Goal: Task Accomplishment & Management: Manage account settings

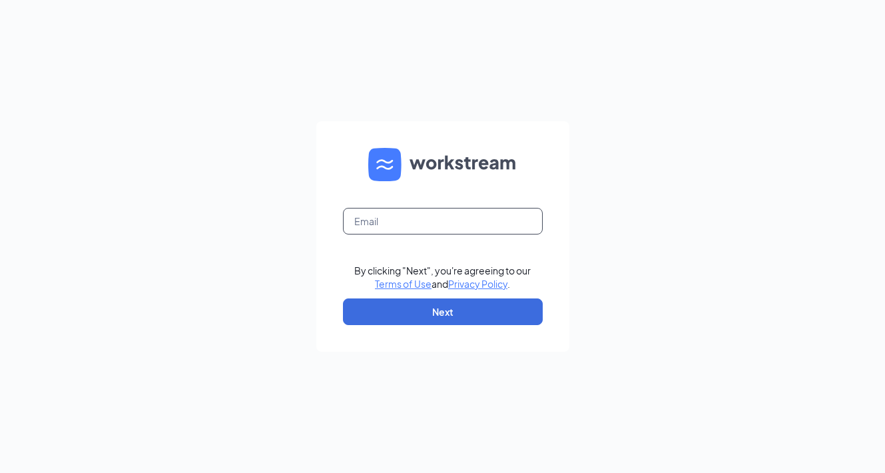
click at [433, 232] on input "text" at bounding box center [443, 221] width 200 height 27
click at [401, 229] on input "text" at bounding box center [443, 221] width 200 height 27
type input "[EMAIL_ADDRESS][DOMAIN_NAME]"
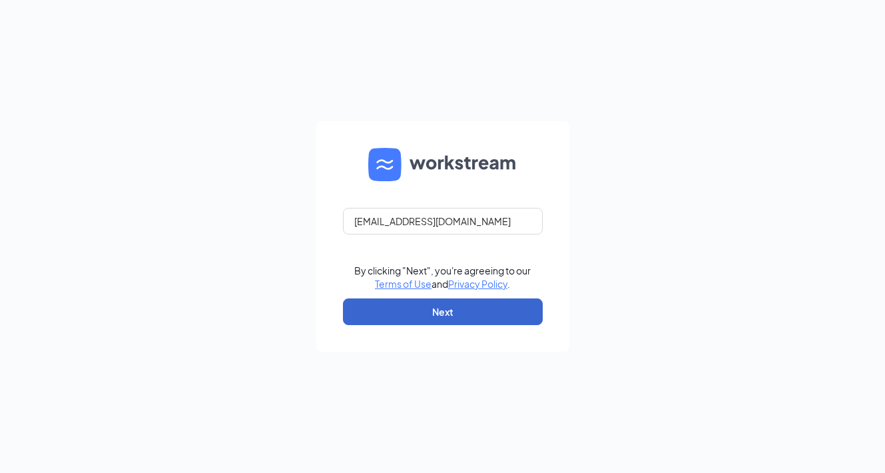
click at [409, 304] on button "Next" at bounding box center [443, 311] width 200 height 27
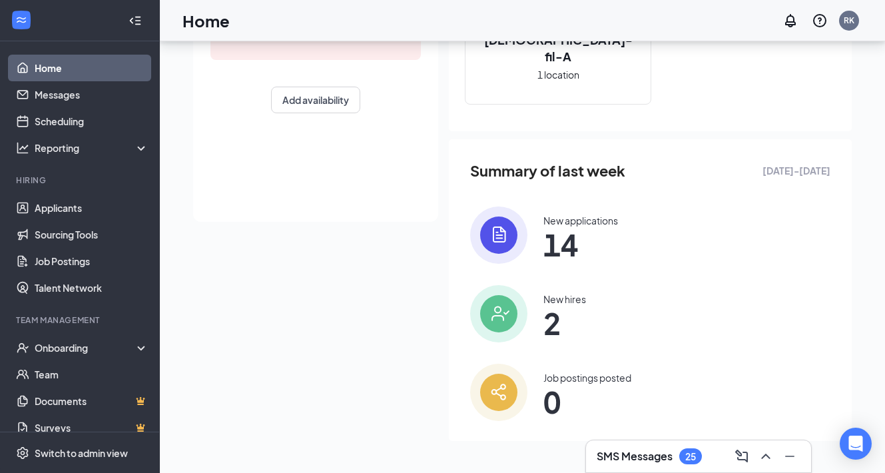
scroll to position [256, 0]
click at [82, 210] on link "Applicants" at bounding box center [92, 207] width 114 height 27
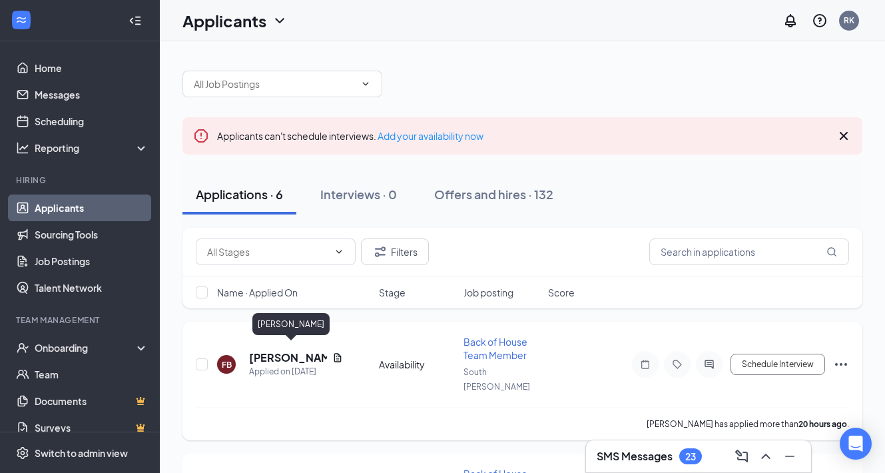
click at [285, 350] on h5 "Franco Baez" at bounding box center [288, 357] width 78 height 15
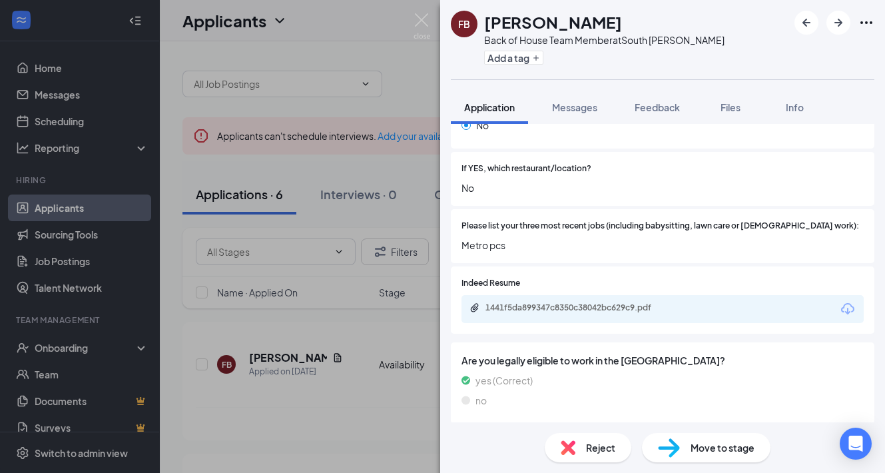
scroll to position [441, 0]
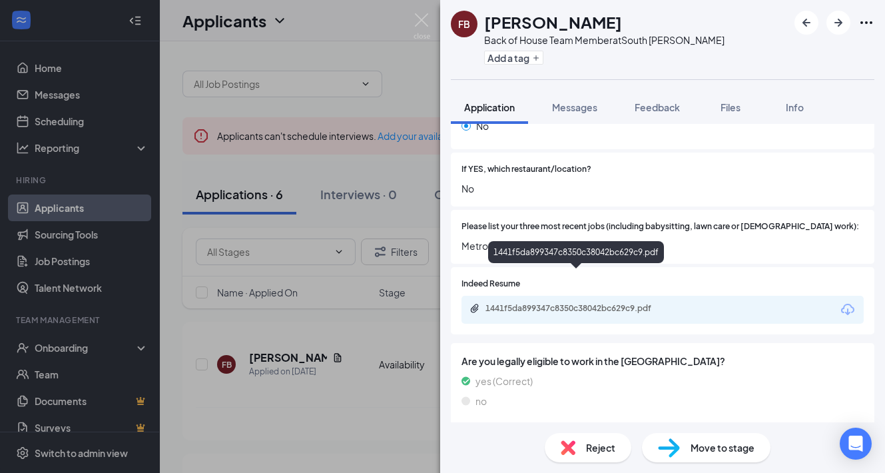
click at [628, 303] on div "1441f5da899347c8350c38042bc629c9.pdf" at bounding box center [578, 308] width 186 height 11
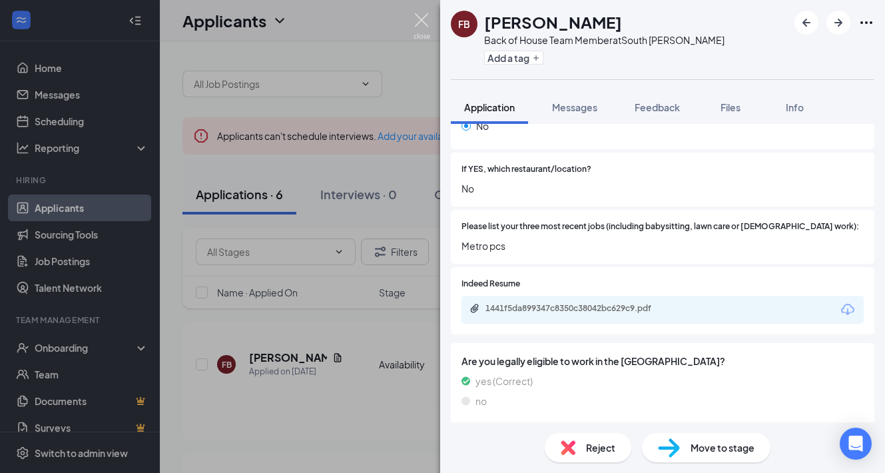
click at [427, 17] on img at bounding box center [421, 26] width 17 height 26
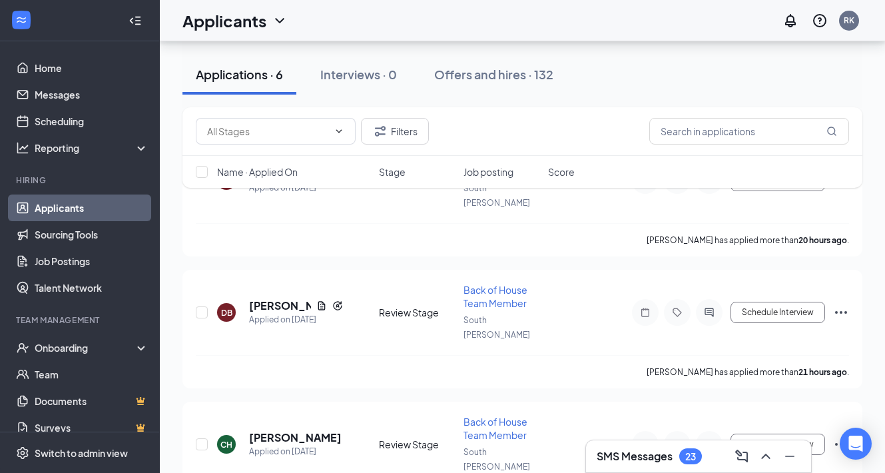
scroll to position [192, 0]
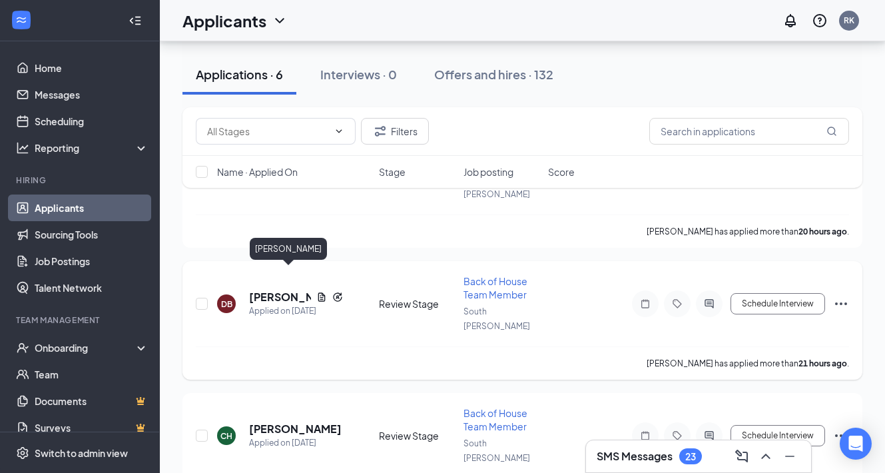
click at [263, 290] on h5 "Daniel Bryant" at bounding box center [280, 297] width 62 height 15
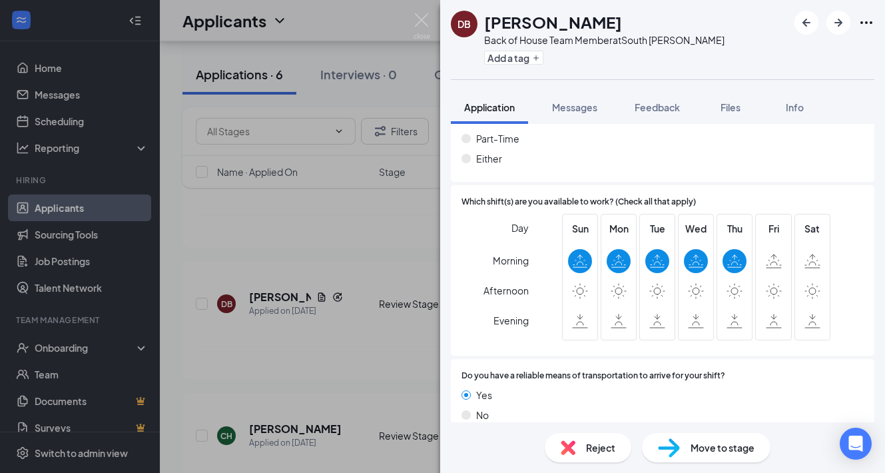
scroll to position [891, 0]
click at [568, 445] on img at bounding box center [568, 447] width 15 height 15
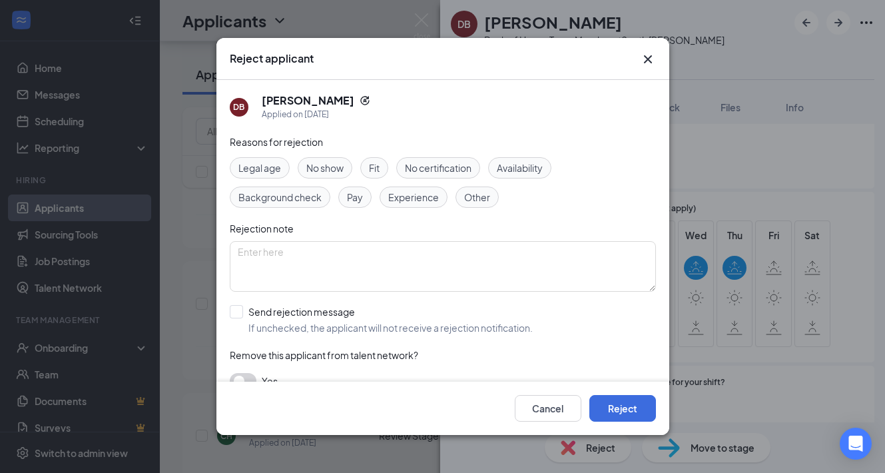
click at [533, 168] on span "Availability" at bounding box center [520, 167] width 46 height 15
click at [638, 409] on button "Reject" at bounding box center [622, 408] width 67 height 27
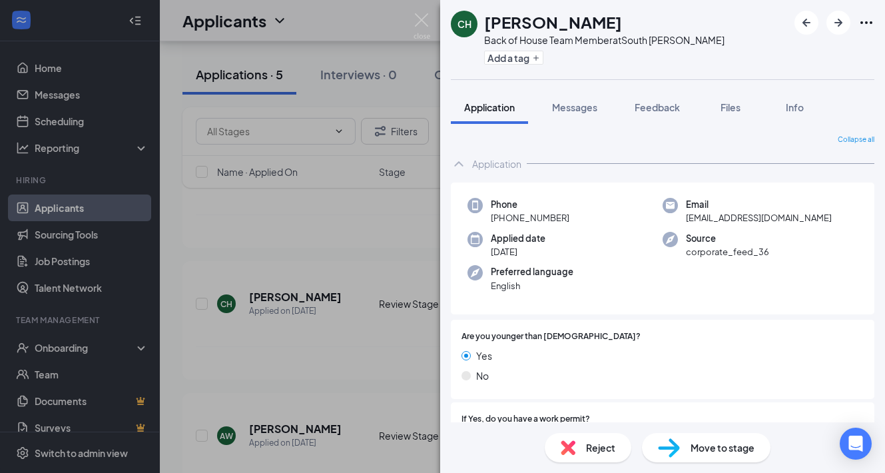
click at [363, 331] on div "CH Christopher Harrison Back of House Team Member at South Walton Add a tag App…" at bounding box center [442, 236] width 885 height 473
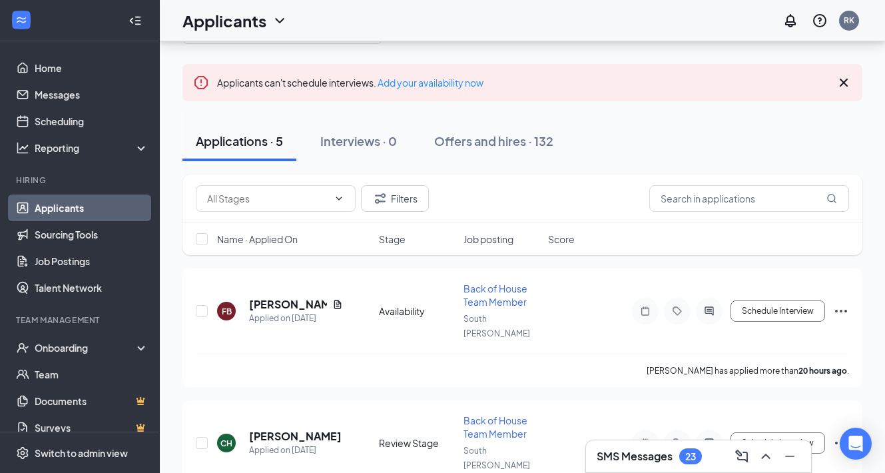
scroll to position [19, 0]
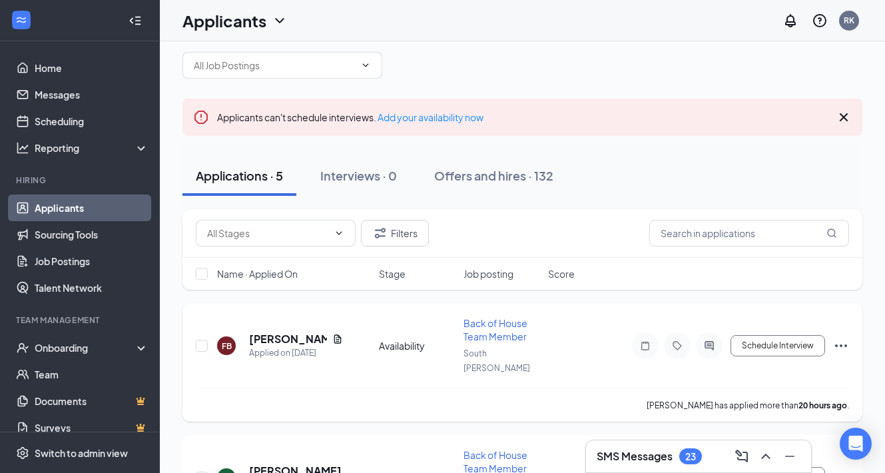
click at [294, 334] on h5 "Franco Baez" at bounding box center [288, 339] width 78 height 15
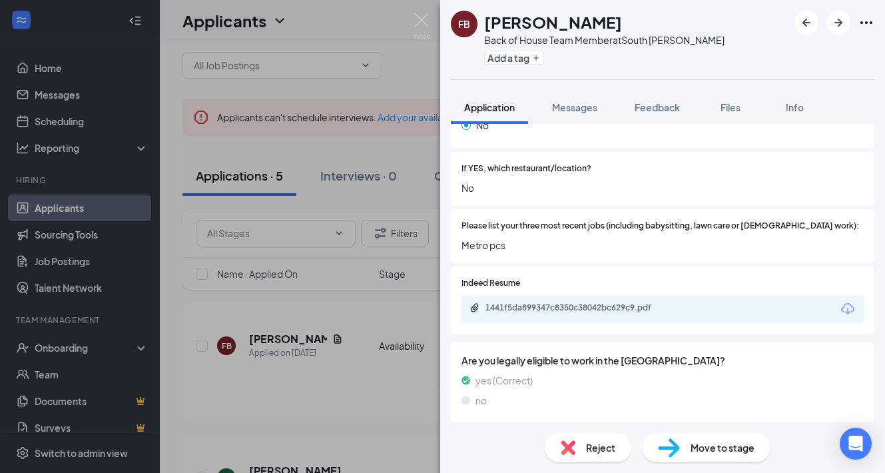
scroll to position [441, 0]
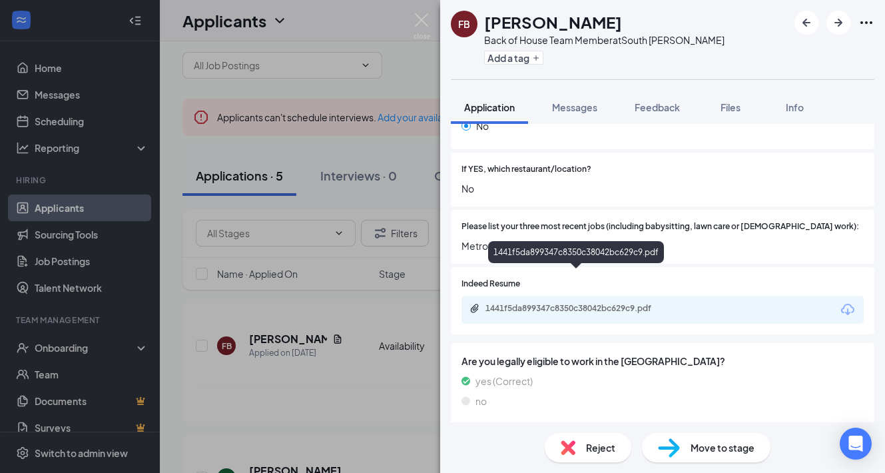
click at [612, 303] on div "1441f5da899347c8350c38042bc629c9.pdf" at bounding box center [578, 308] width 186 height 11
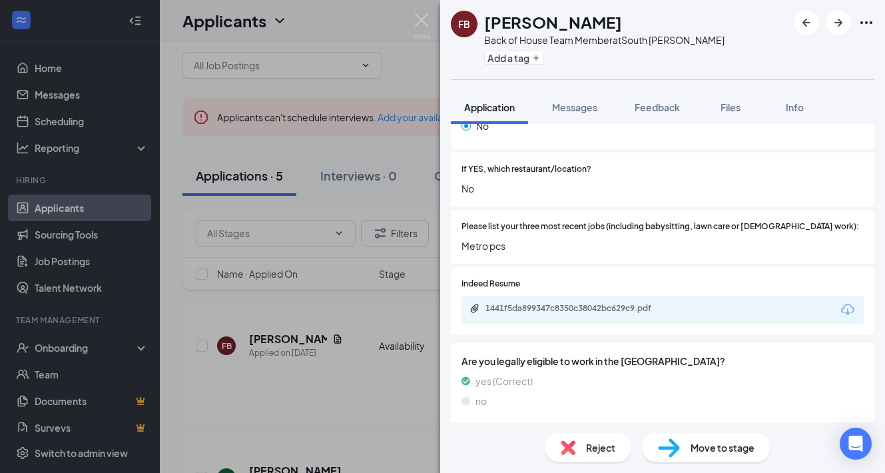
click at [352, 353] on div "FB Franco Baez Back of House Team Member at South Walton Add a tag Application …" at bounding box center [442, 236] width 885 height 473
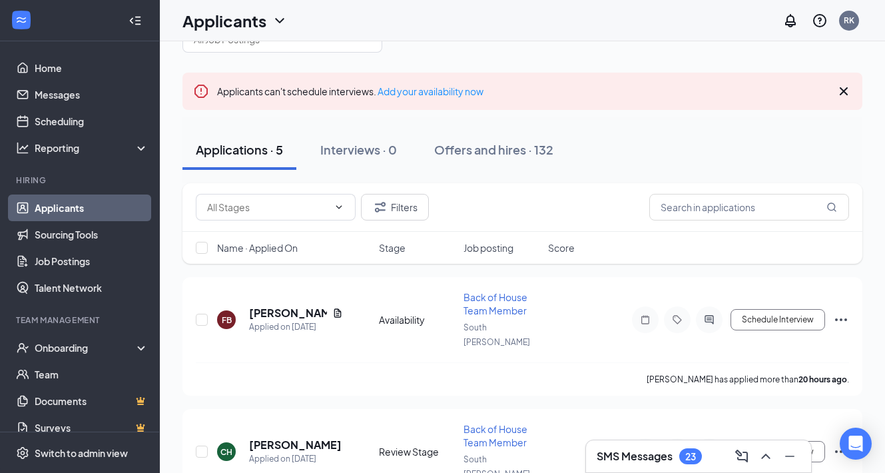
scroll to position [144, 0]
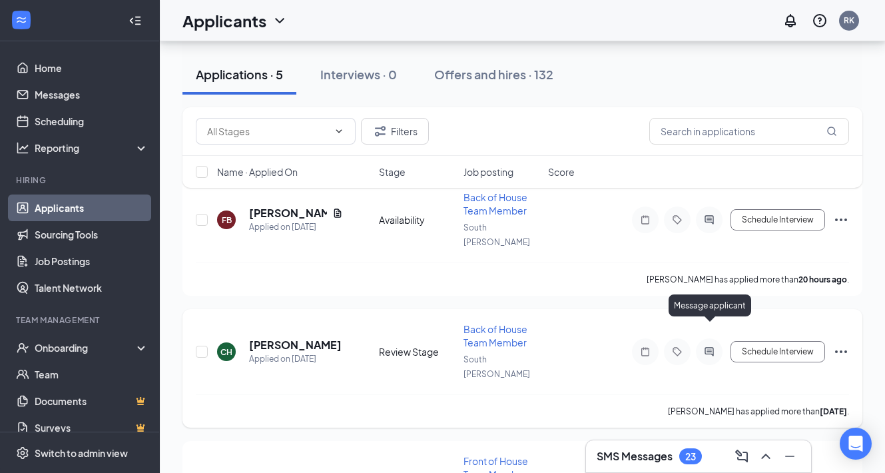
click at [708, 347] on icon "ActiveChat" at bounding box center [708, 351] width 9 height 9
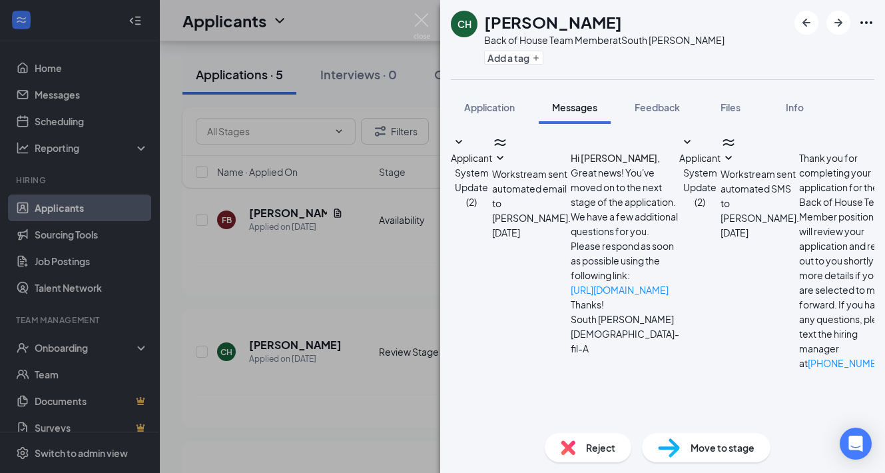
scroll to position [429, 0]
click at [424, 27] on img at bounding box center [421, 26] width 17 height 26
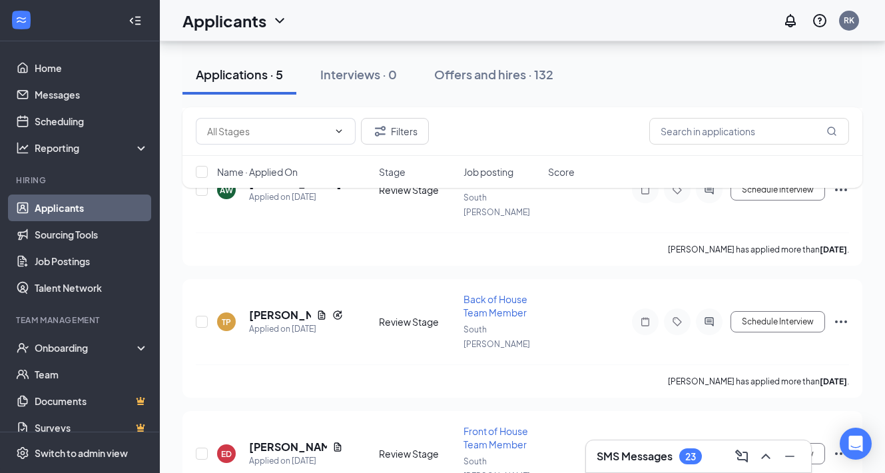
scroll to position [437, 0]
click at [840, 314] on icon "Ellipses" at bounding box center [841, 322] width 16 height 16
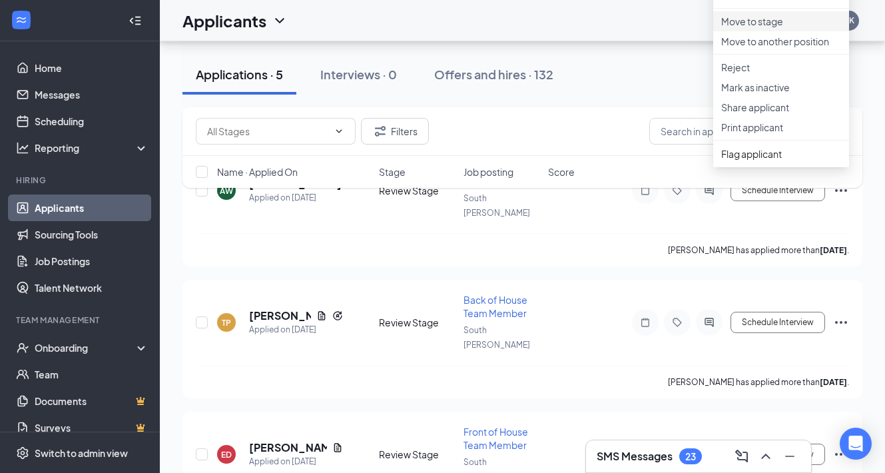
click at [799, 31] on li "Move to stage" at bounding box center [781, 21] width 136 height 20
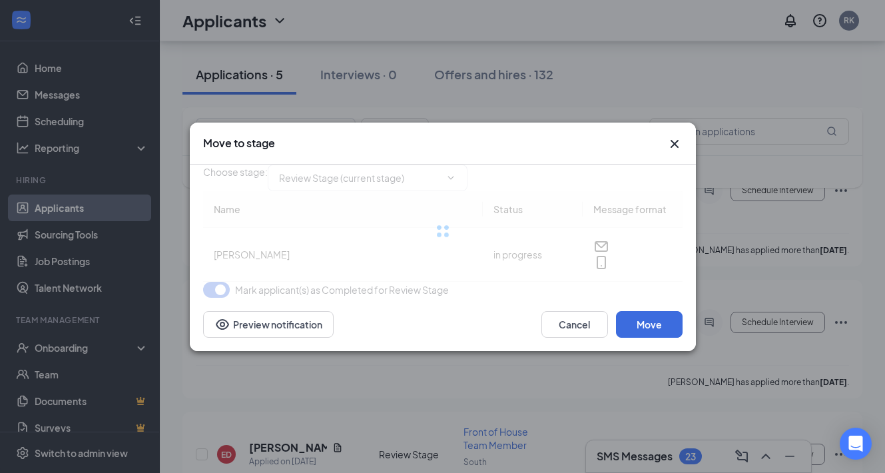
type input "Onsite Interview (next stage)"
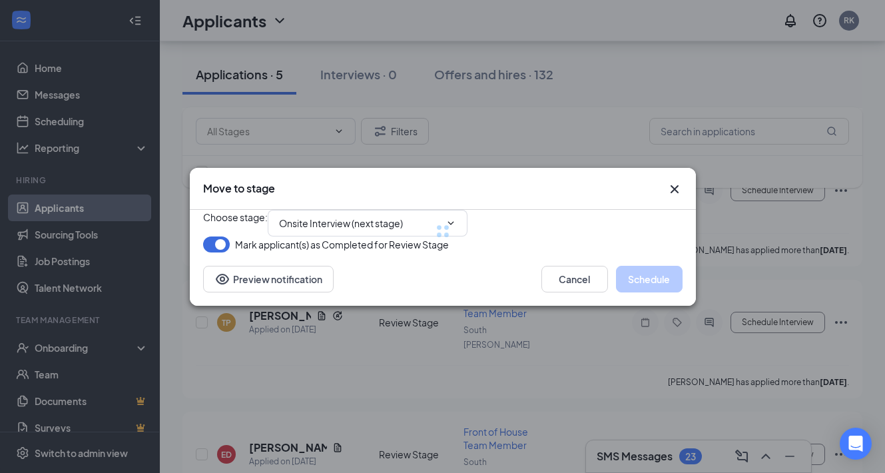
click at [676, 181] on icon "Cross" at bounding box center [674, 189] width 16 height 16
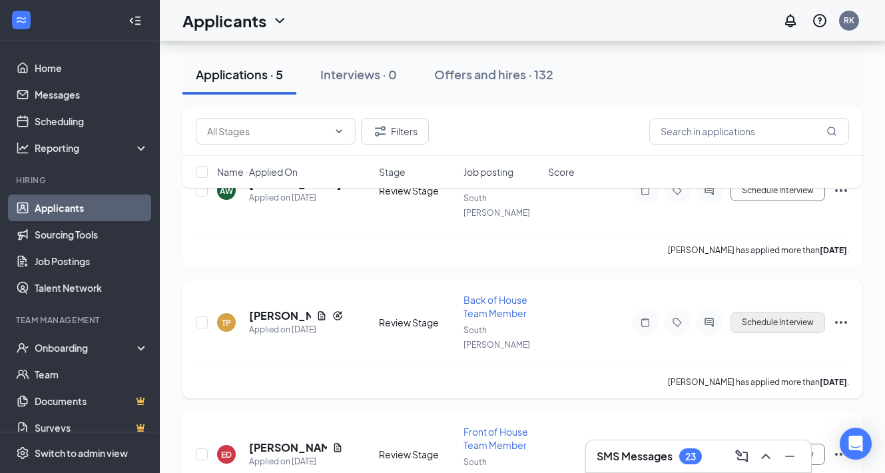
click at [773, 312] on button "Schedule Interview" at bounding box center [777, 322] width 95 height 21
type input "Onsite Interview (next stage)"
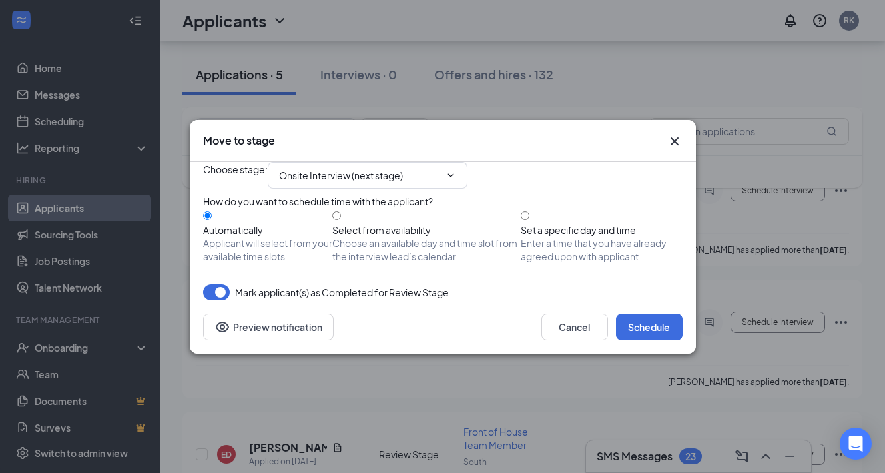
click at [529, 216] on input "Set a specific day and time Enter a time that you have already agreed upon with…" at bounding box center [525, 215] width 9 height 9
radio input "true"
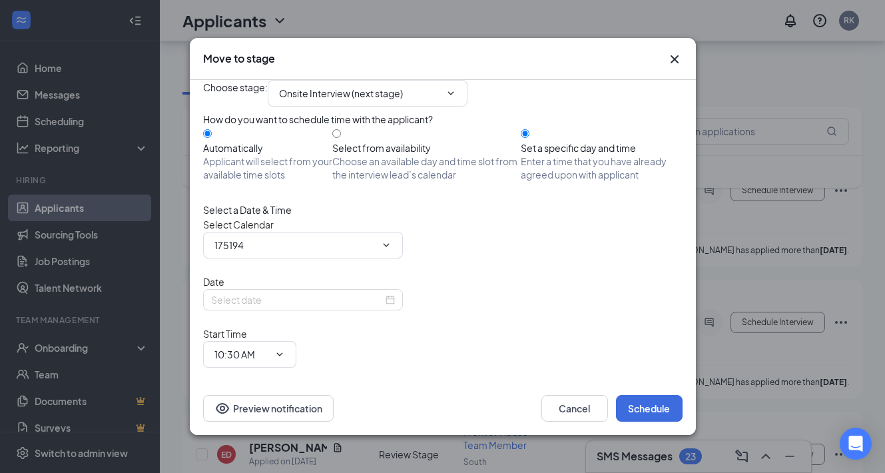
radio input "false"
type input "Richard Kelly's Calendar"
click at [385, 307] on div "Sep 16, 2025" at bounding box center [303, 299] width 184 height 15
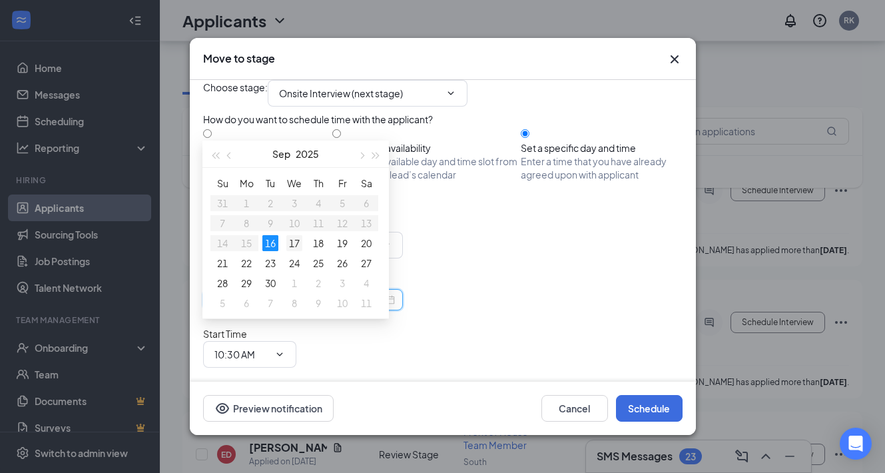
type input "Sep 17, 2025"
click at [297, 246] on div "17" at bounding box center [294, 243] width 16 height 16
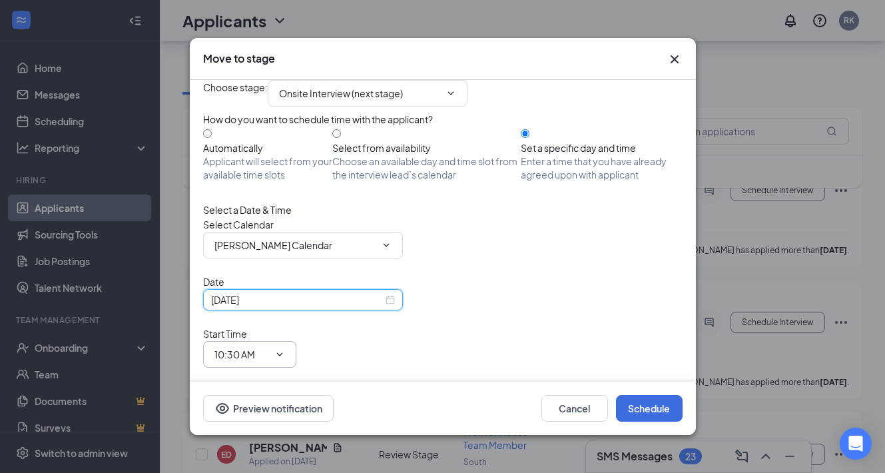
click at [285, 349] on icon "ChevronDown" at bounding box center [279, 354] width 11 height 11
click at [269, 347] on input "10:30 AM" at bounding box center [241, 354] width 55 height 15
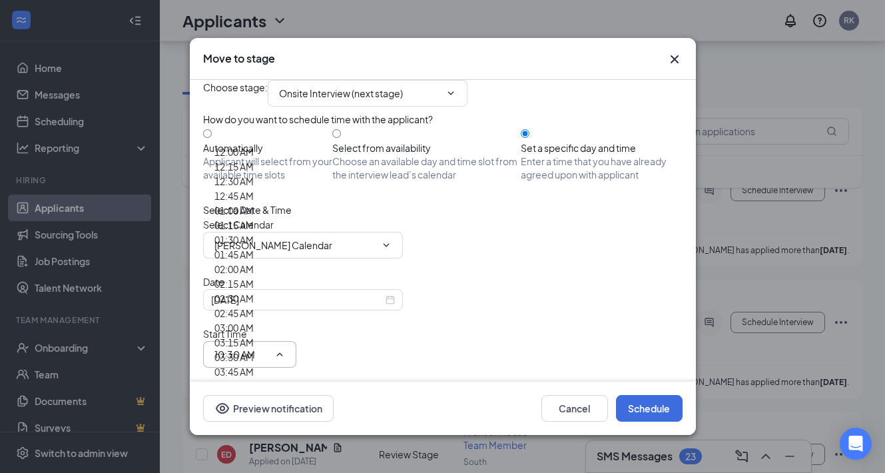
click at [269, 347] on input "10:30 AM" at bounding box center [241, 354] width 55 height 15
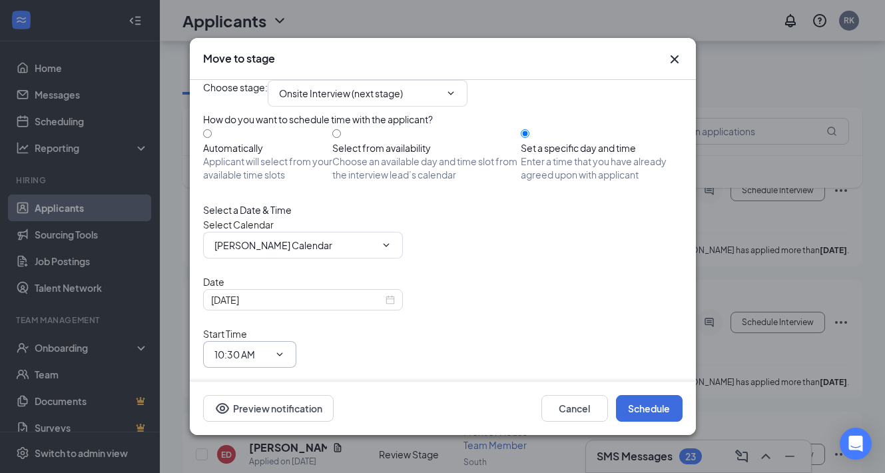
click at [269, 347] on input "10:30 AM" at bounding box center [241, 354] width 55 height 15
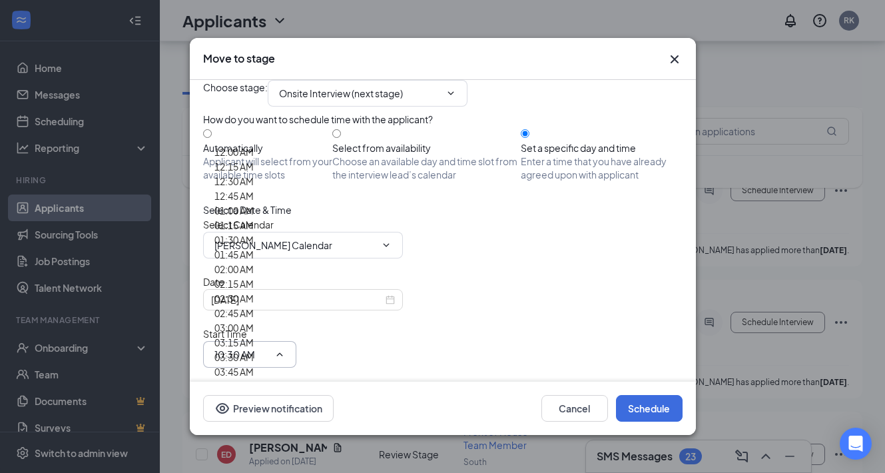
scroll to position [1721, 0]
type input "03:00 PM"
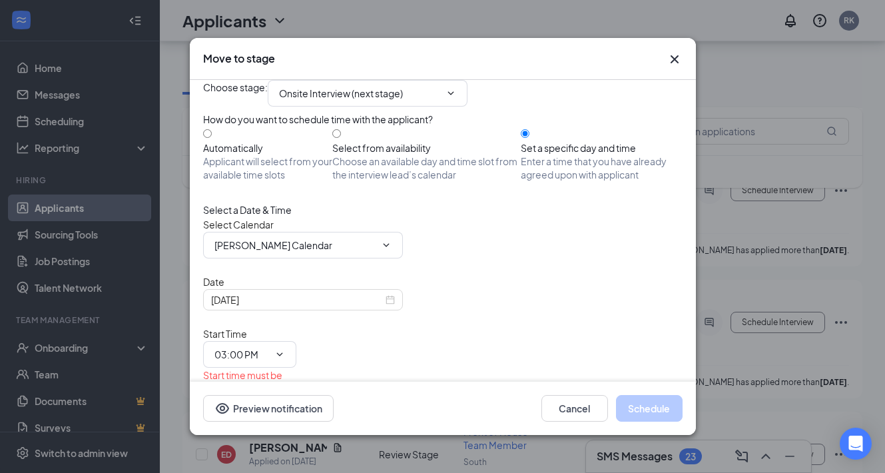
click at [269, 433] on input "11:00 AM" at bounding box center [241, 440] width 55 height 15
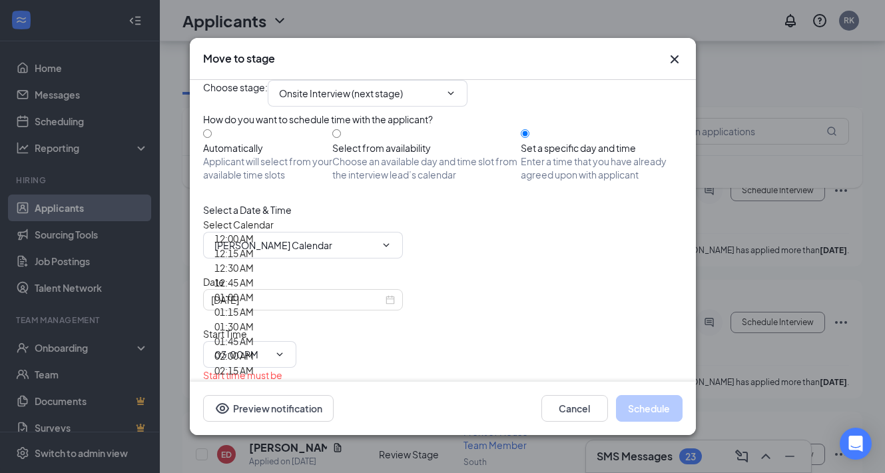
scroll to position [1791, 0]
type input "03:30 PM"
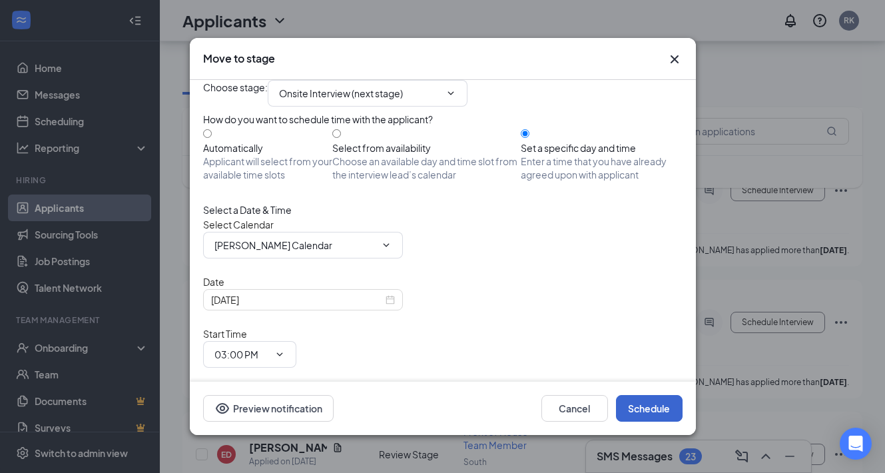
click at [633, 403] on button "Schedule" at bounding box center [649, 408] width 67 height 27
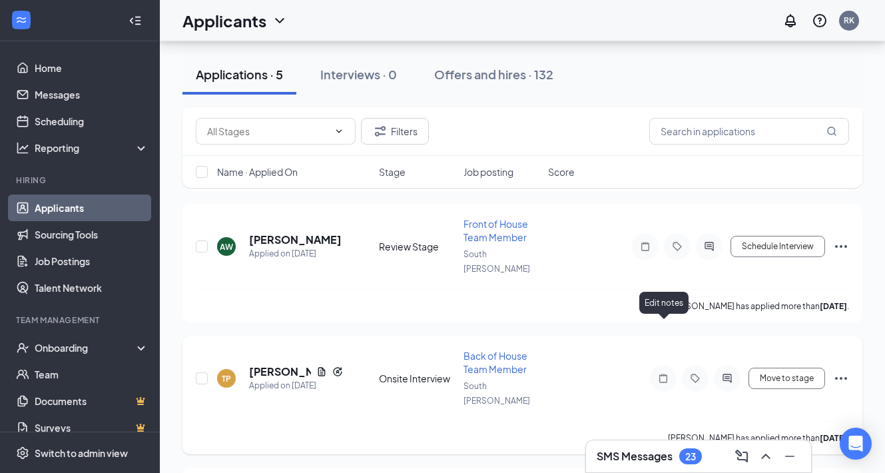
scroll to position [382, 0]
click at [341, 77] on div "Interviews · 0" at bounding box center [358, 74] width 77 height 17
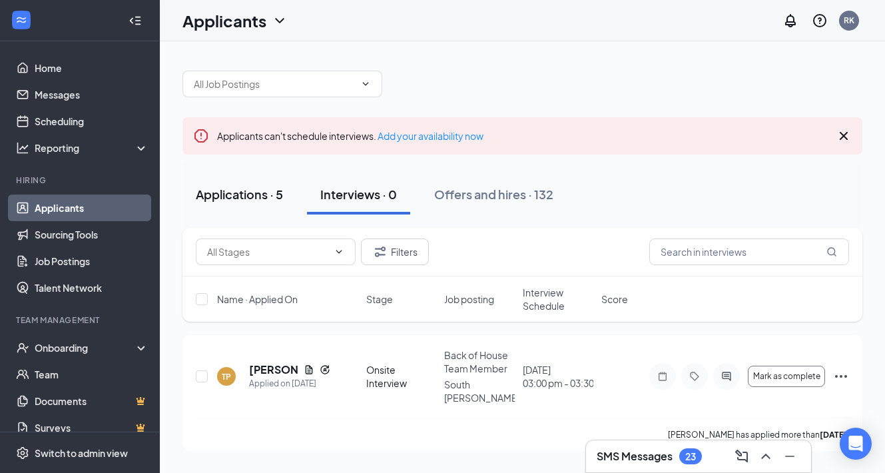
click at [258, 188] on div "Applications · 5" at bounding box center [239, 194] width 87 height 17
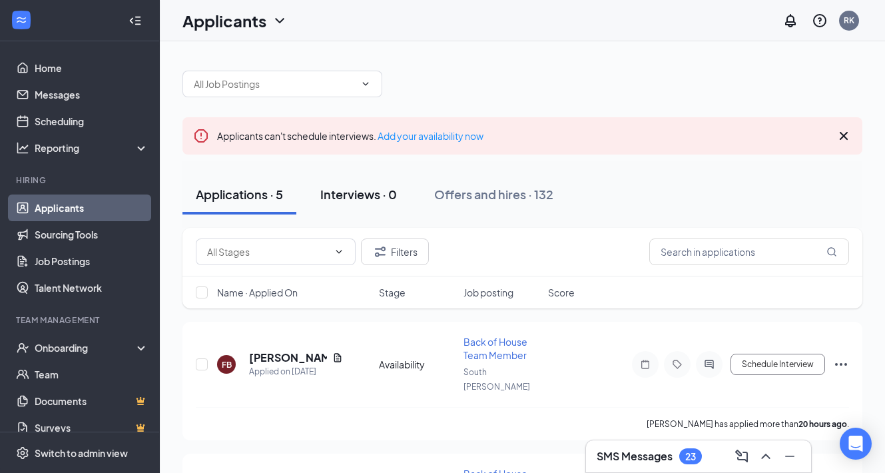
click at [393, 203] on button "Interviews · 0" at bounding box center [358, 194] width 103 height 40
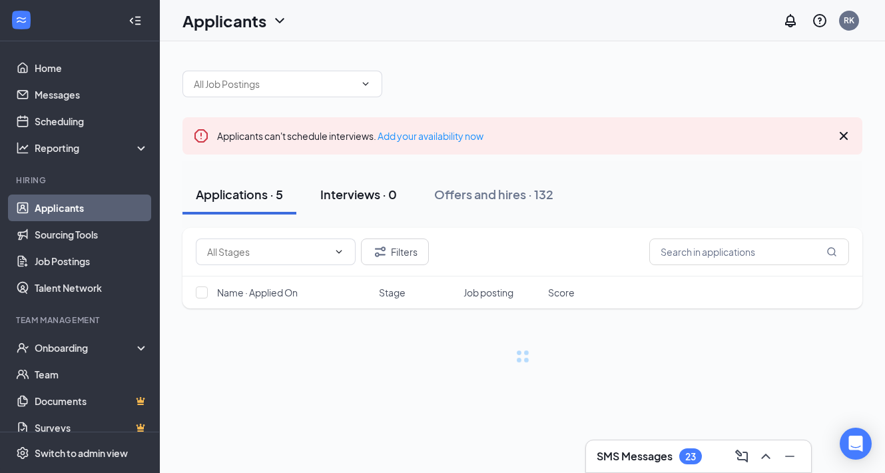
click at [393, 203] on button "Interviews · 0" at bounding box center [358, 194] width 103 height 40
